Goal: Task Accomplishment & Management: Manage account settings

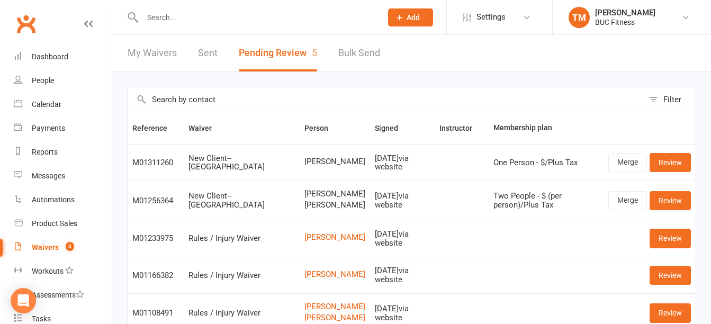
click at [203, 12] on input "text" at bounding box center [256, 17] width 235 height 15
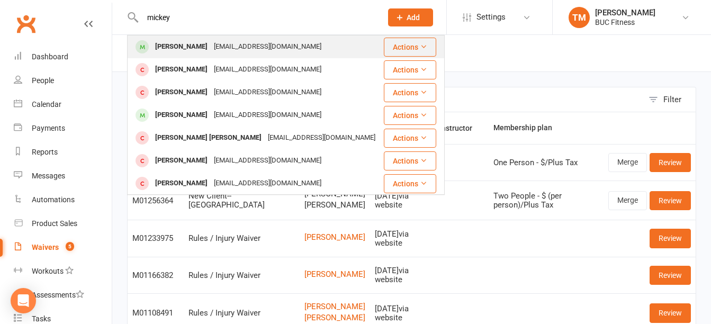
type input "mickey"
click at [185, 42] on div "[PERSON_NAME]" at bounding box center [181, 46] width 59 height 15
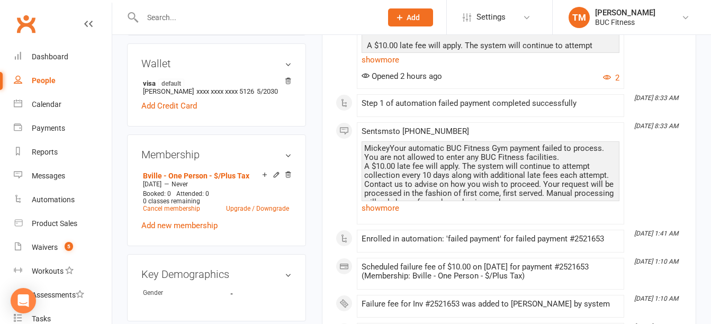
scroll to position [318, 0]
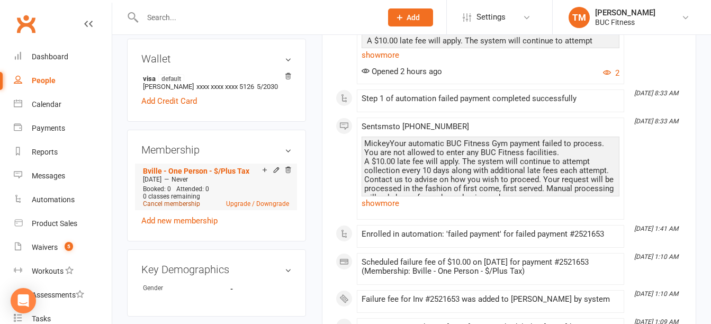
click at [175, 207] on link "Cancel membership" at bounding box center [171, 203] width 57 height 7
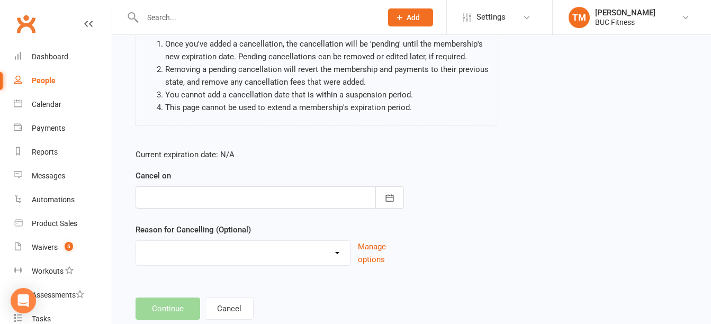
scroll to position [106, 0]
click at [275, 193] on div at bounding box center [269, 197] width 268 height 22
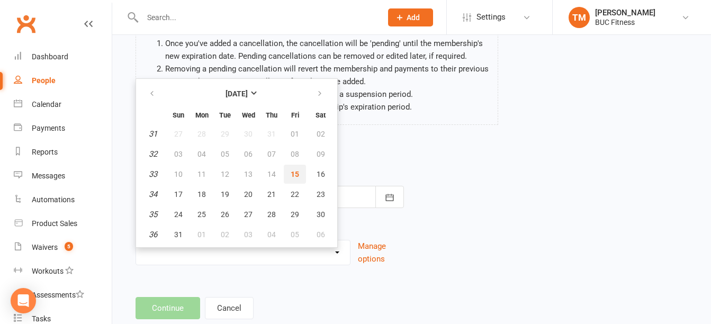
click at [295, 173] on span "15" at bounding box center [295, 174] width 8 height 8
type input "[DATE]"
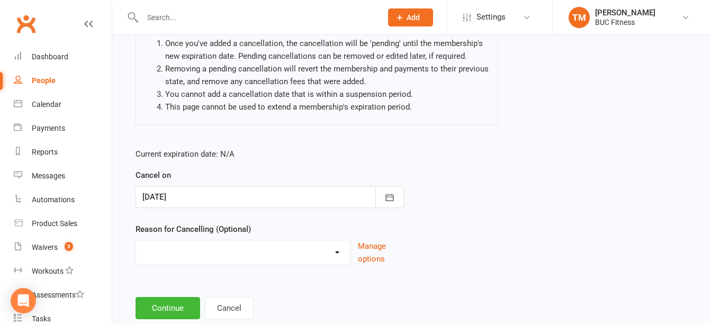
click at [295, 251] on select "Holiday Injury Other reason" at bounding box center [243, 250] width 214 height 21
select select "2"
click at [136, 240] on select "Holiday Injury Other reason" at bounding box center [243, 250] width 214 height 21
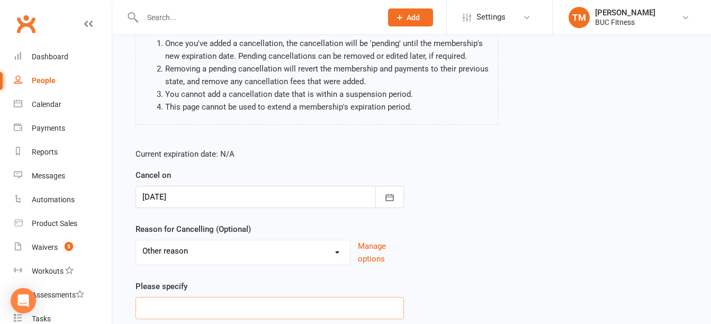
click at [201, 303] on input at bounding box center [269, 308] width 268 height 22
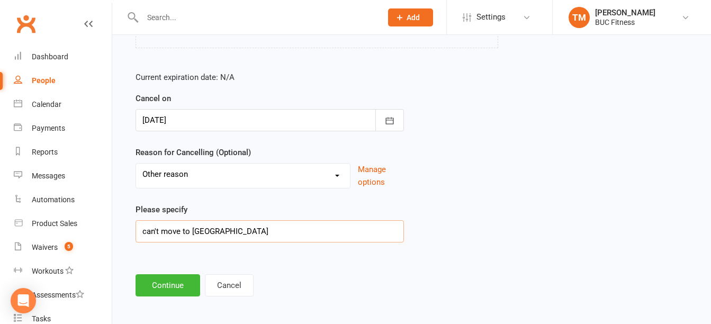
scroll to position [187, 0]
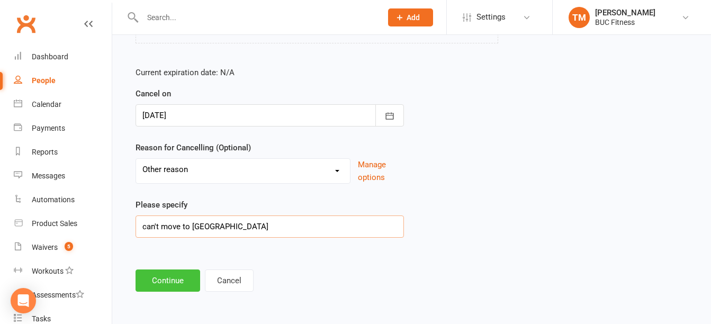
type input "can't move to Barnesville"
click at [171, 284] on button "Continue" at bounding box center [167, 280] width 65 height 22
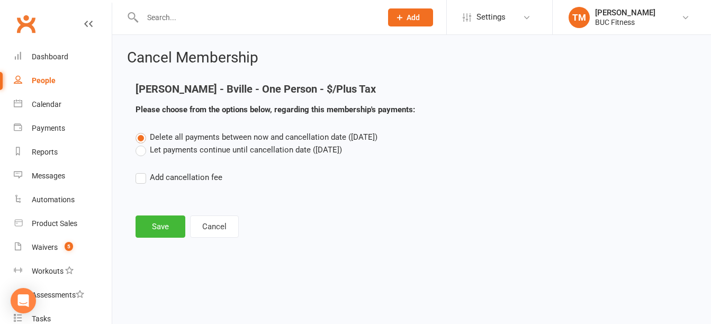
scroll to position [0, 0]
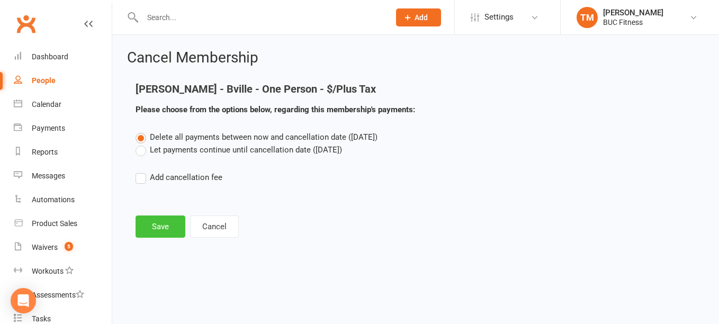
click at [155, 225] on button "Save" at bounding box center [160, 226] width 50 height 22
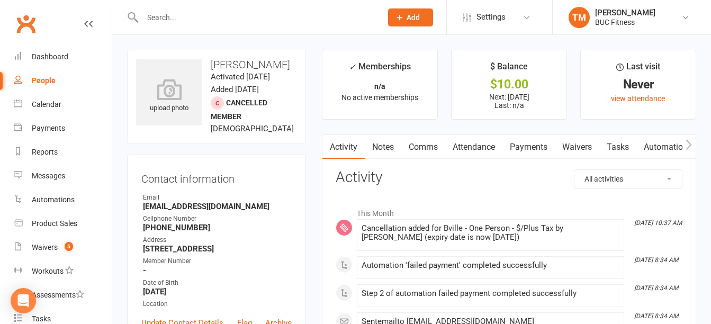
click at [515, 144] on link "Payments" at bounding box center [528, 147] width 52 height 24
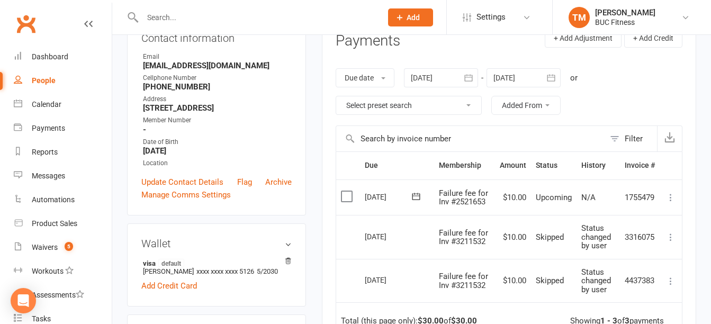
scroll to position [159, 0]
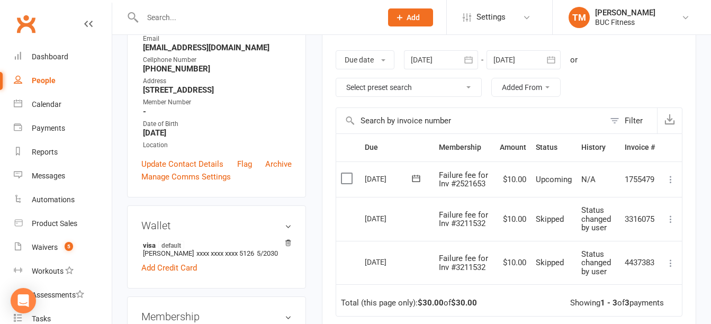
click at [671, 176] on icon at bounding box center [670, 179] width 11 height 11
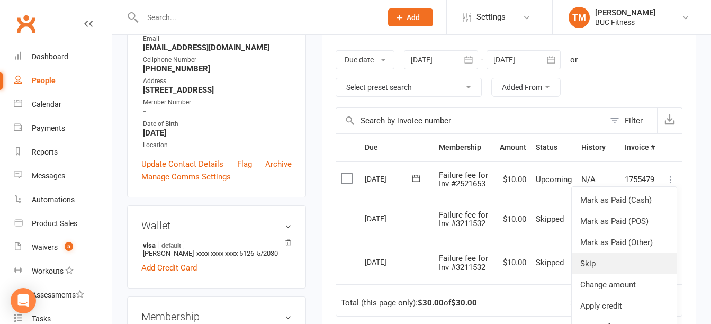
click at [604, 267] on link "Skip" at bounding box center [624, 263] width 105 height 21
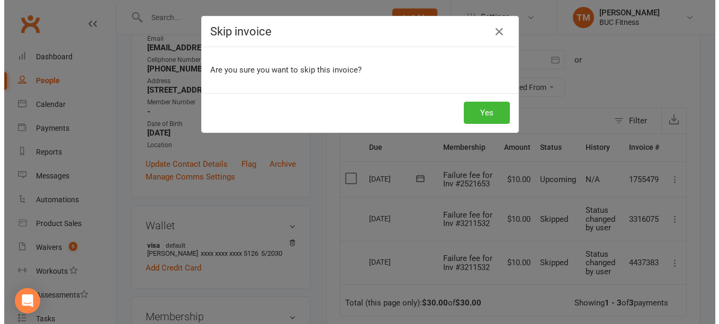
scroll to position [146, 0]
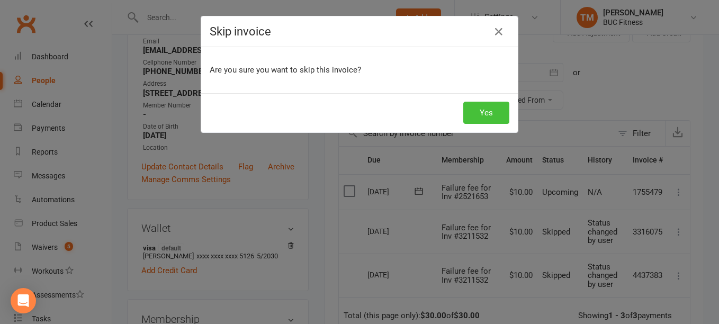
click at [482, 114] on button "Yes" at bounding box center [486, 113] width 46 height 22
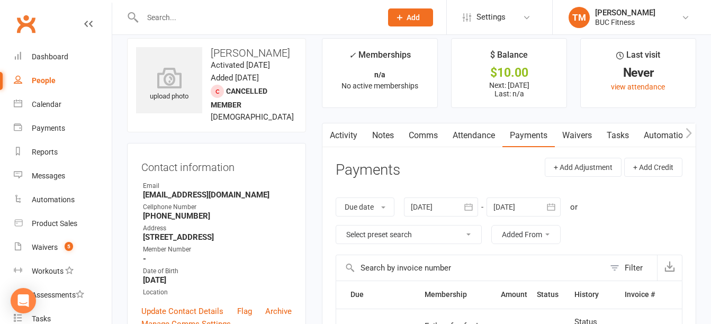
scroll to position [0, 0]
